Goal: Go to known website: Go to known website

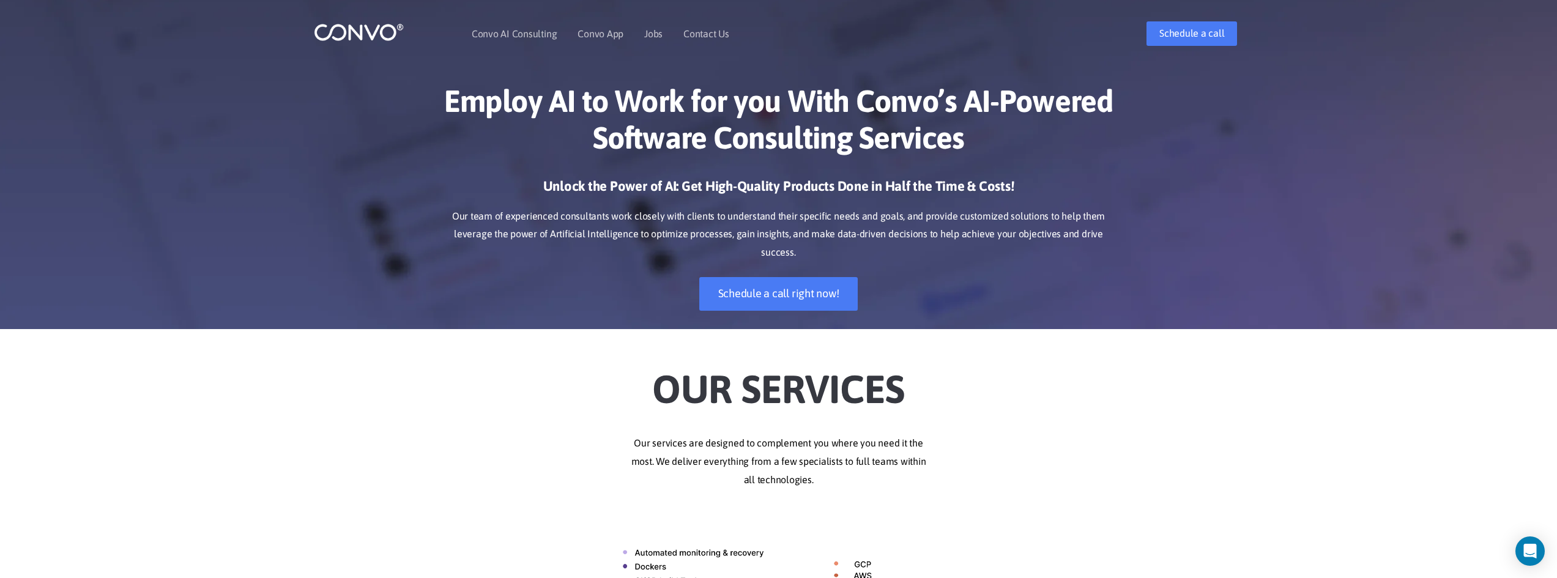
click at [1260, 105] on div "Employ AI to Work for you With Convo’s AI-Powered Software Consulting Services …" at bounding box center [778, 196] width 1557 height 265
click at [530, 33] on link "Convo AI Consulting" at bounding box center [514, 34] width 85 height 10
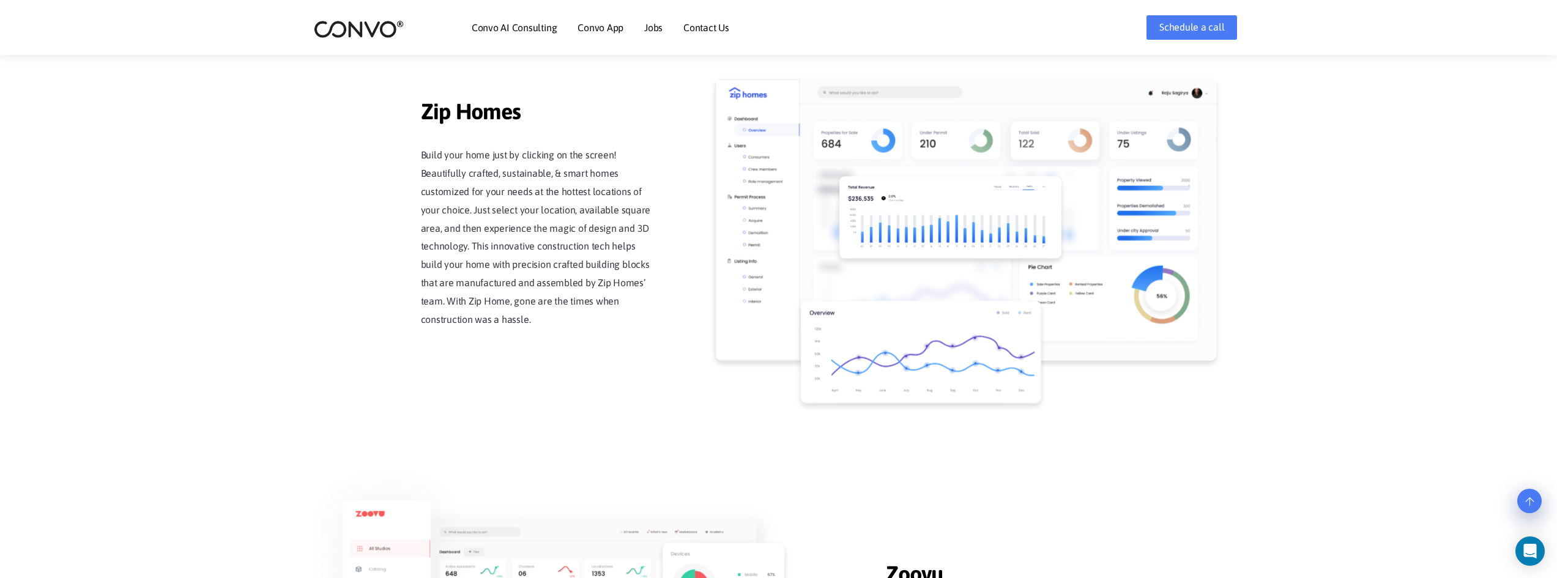
scroll to position [1163, 0]
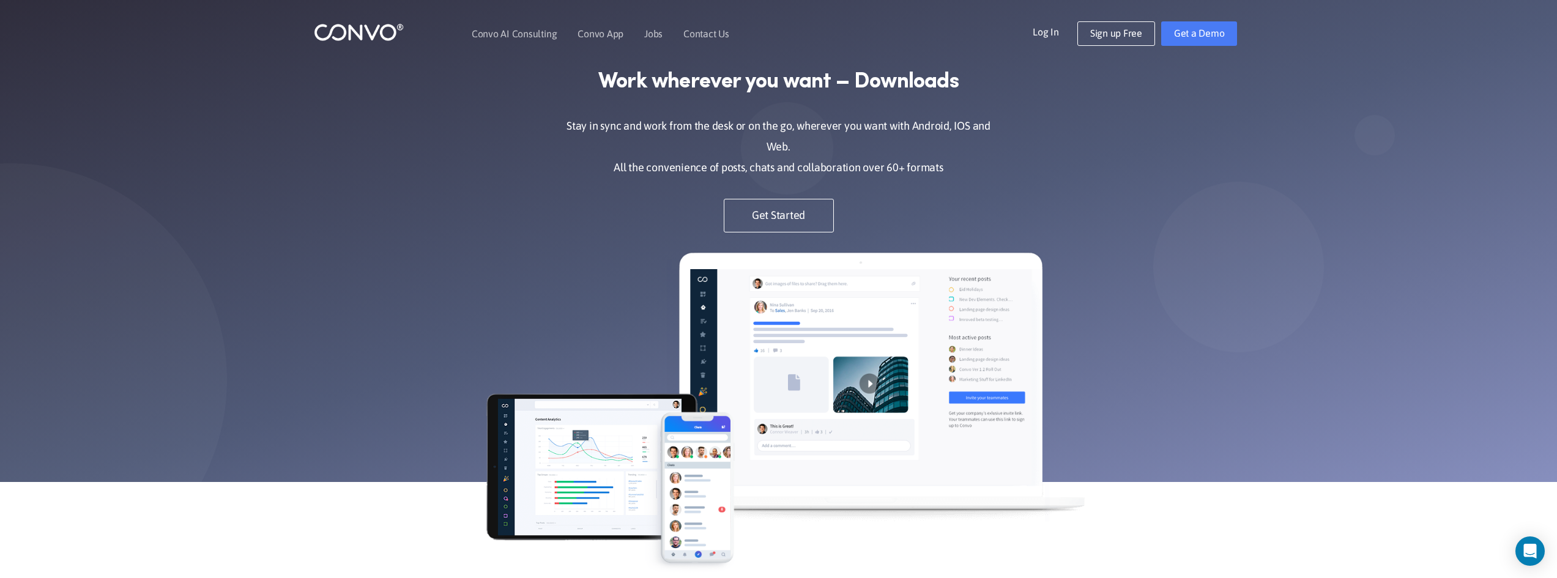
click at [1053, 30] on link "Log In" at bounding box center [1055, 31] width 45 height 20
